Goal: Transaction & Acquisition: Purchase product/service

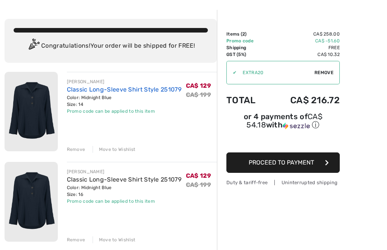
scroll to position [27, 0]
click at [131, 89] on link "Classic Long-Sleeve Shirt Style 251079" at bounding box center [124, 89] width 114 height 7
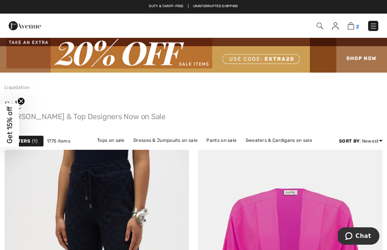
click at [349, 29] on img at bounding box center [350, 25] width 6 height 7
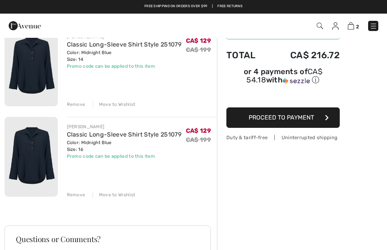
scroll to position [72, 0]
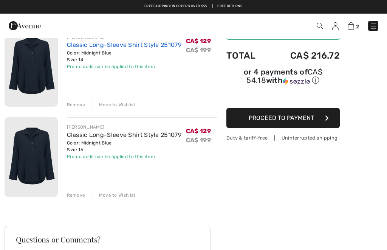
click at [143, 45] on link "Classic Long-Sleeve Shirt Style 251079" at bounding box center [124, 44] width 114 height 7
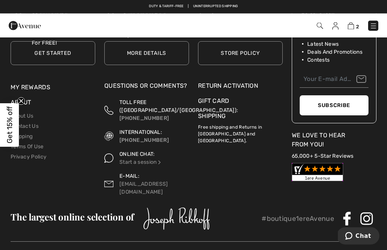
scroll to position [1456, 0]
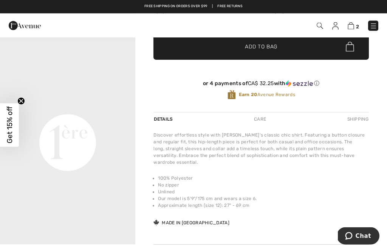
click at [364, 121] on div "Shipping" at bounding box center [356, 119] width 23 height 14
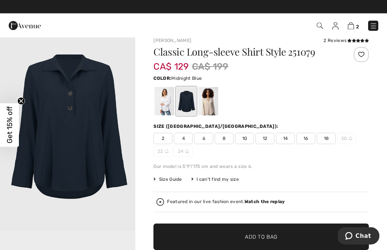
scroll to position [0, 0]
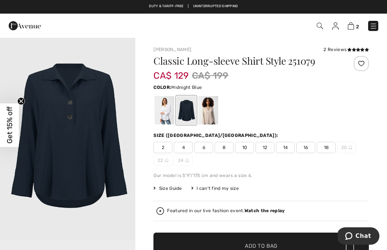
click at [211, 112] on div at bounding box center [208, 110] width 20 height 28
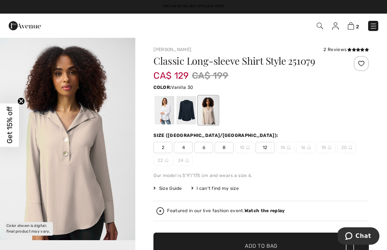
click at [169, 109] on div at bounding box center [164, 110] width 20 height 28
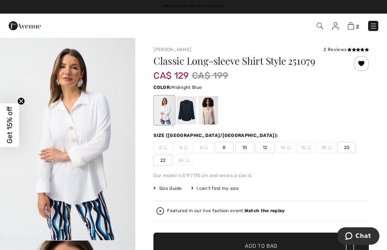
click at [186, 114] on div at bounding box center [186, 110] width 20 height 28
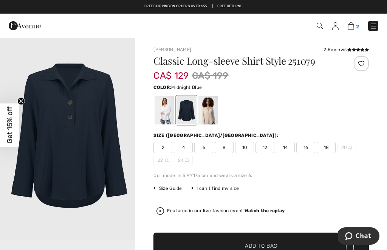
click at [352, 29] on img at bounding box center [350, 25] width 6 height 7
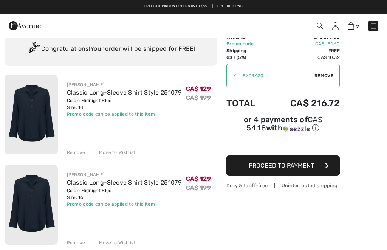
scroll to position [18, 0]
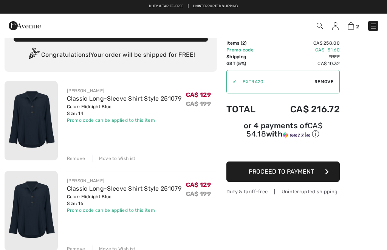
click at [331, 177] on button "Proceed to Payment" at bounding box center [282, 171] width 113 height 20
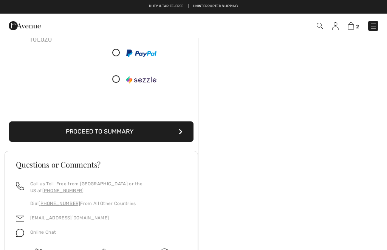
scroll to position [111, 0]
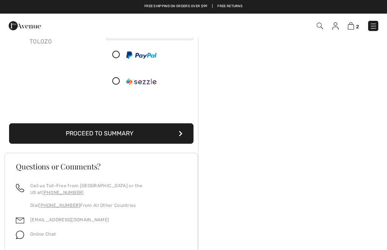
click at [120, 141] on button "Proceed to Summary" at bounding box center [101, 133] width 184 height 20
click at [182, 124] on button "Proceed to Summary" at bounding box center [101, 133] width 184 height 20
click at [183, 123] on button "Proceed to Summary" at bounding box center [101, 133] width 184 height 20
click at [185, 123] on button "Proceed to Summary" at bounding box center [101, 133] width 184 height 20
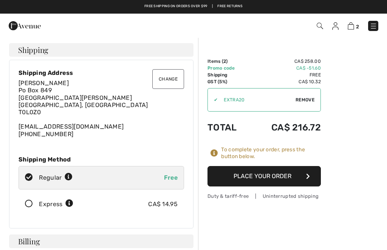
click at [308, 183] on button "Place Your Order" at bounding box center [263, 176] width 113 height 20
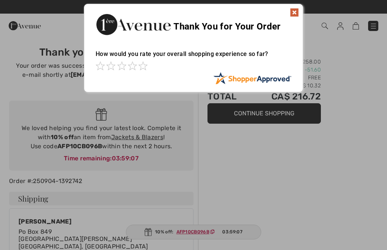
click at [291, 16] on img at bounding box center [294, 12] width 9 height 9
